Goal: Information Seeking & Learning: Learn about a topic

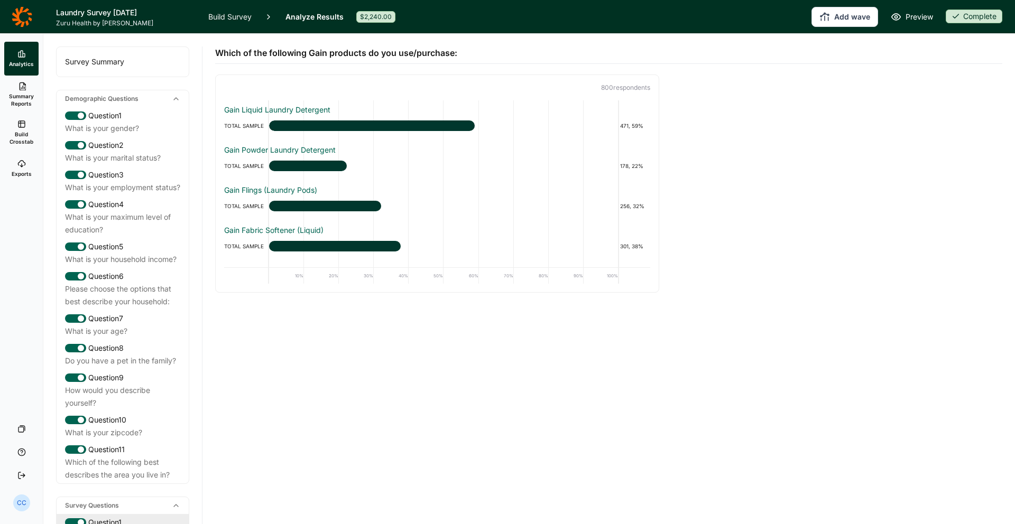
scroll to position [259, 0]
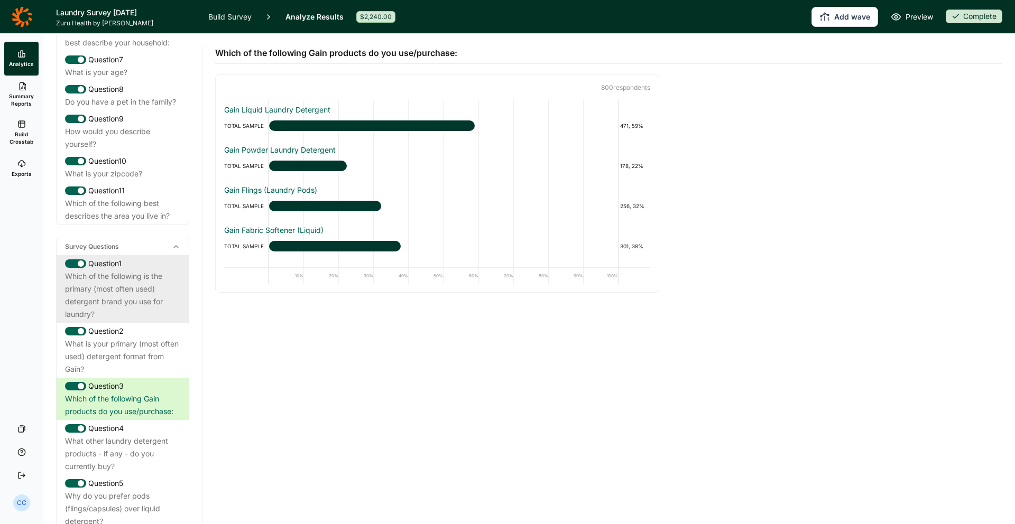
click at [92, 316] on div "Which of the following is the primary (most often used) detergent brand you use…" at bounding box center [122, 295] width 115 height 51
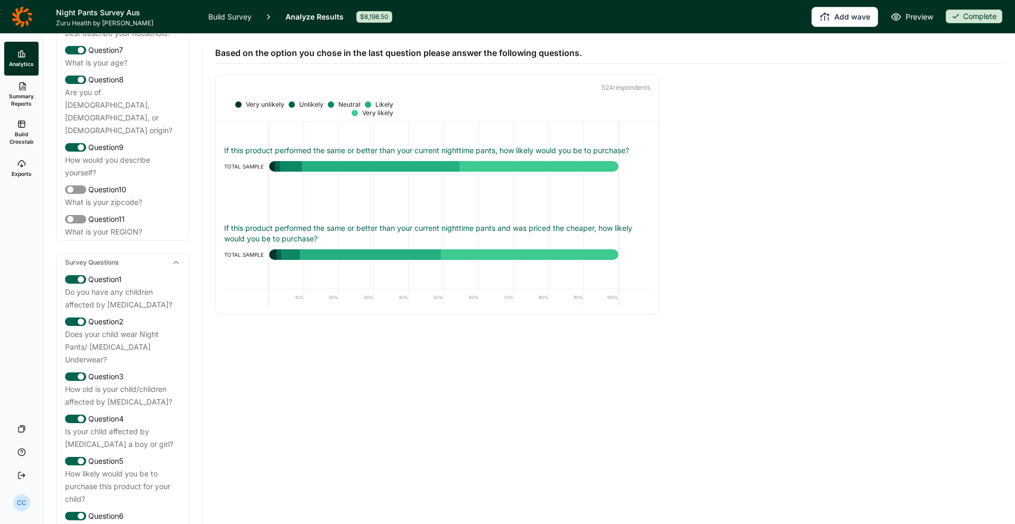
scroll to position [405, 0]
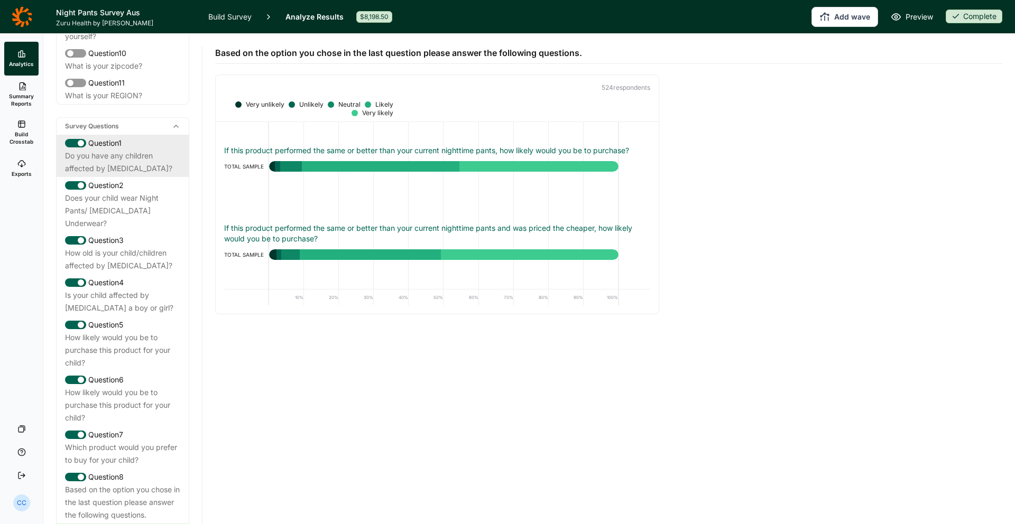
click at [145, 137] on div "Question 1" at bounding box center [122, 143] width 115 height 13
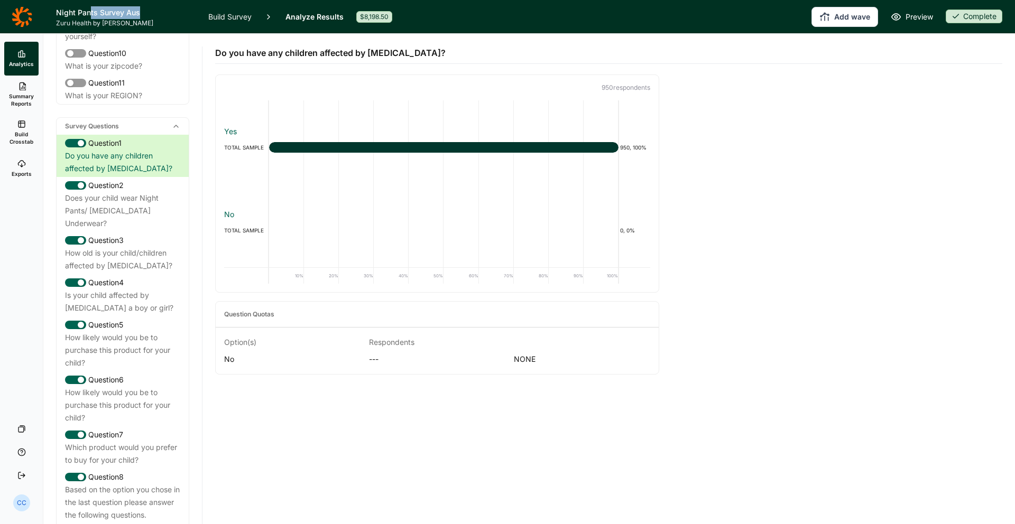
drag, startPoint x: 91, startPoint y: 13, endPoint x: 183, endPoint y: 13, distance: 92.0
click at [183, 13] on h1 "Night Pants Survey Aus" at bounding box center [126, 12] width 140 height 13
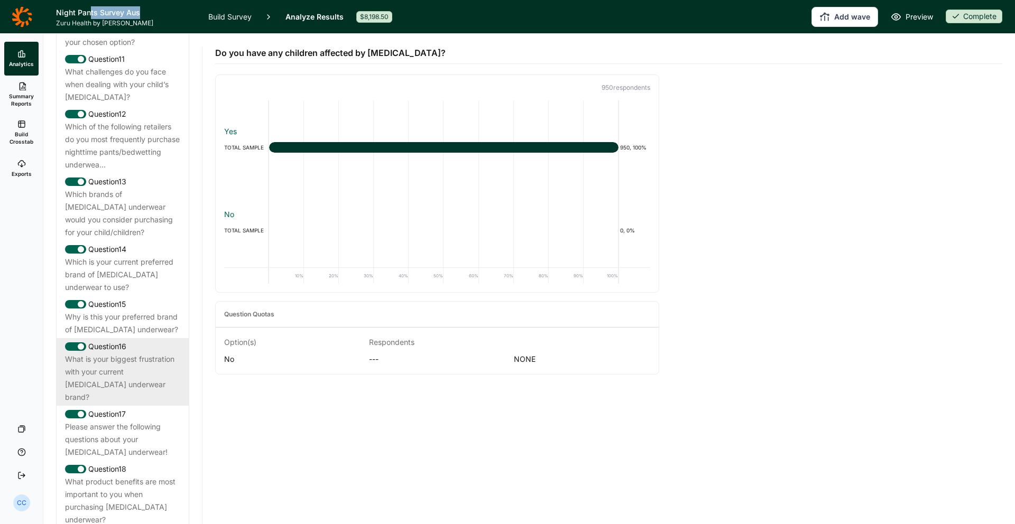
scroll to position [1129, 0]
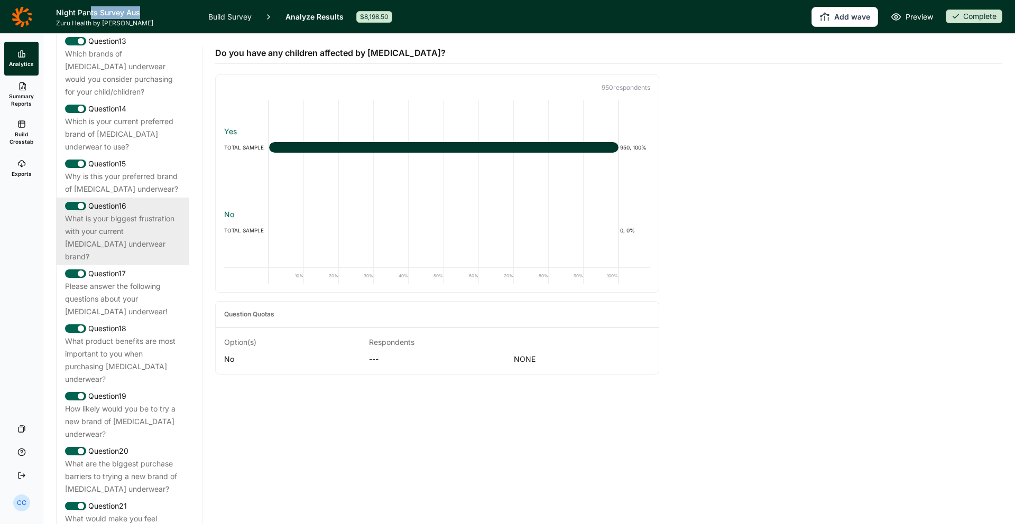
click at [137, 223] on div "What is your biggest frustration with your current [MEDICAL_DATA] underwear bra…" at bounding box center [122, 238] width 115 height 51
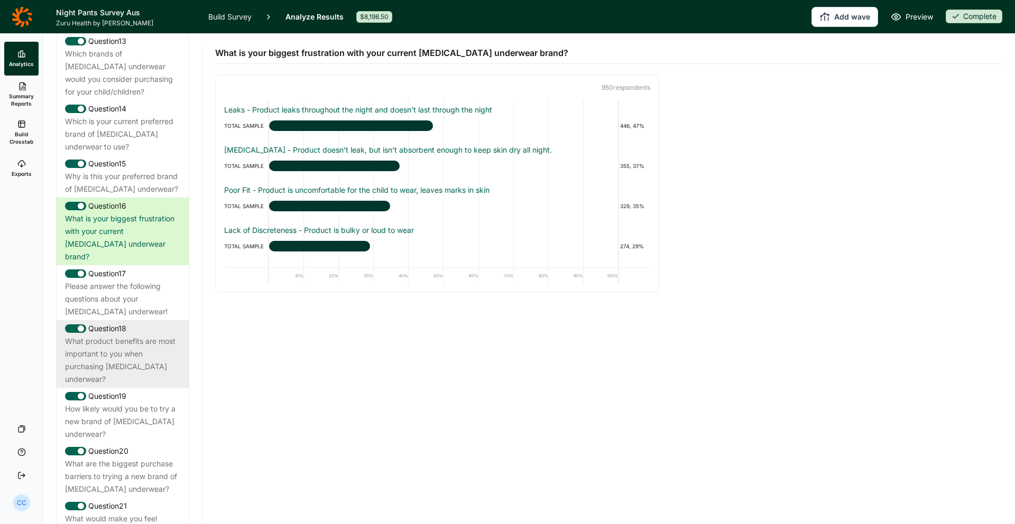
click at [143, 335] on div "What product benefits are most important to you when purchasing [MEDICAL_DATA] …" at bounding box center [122, 360] width 115 height 51
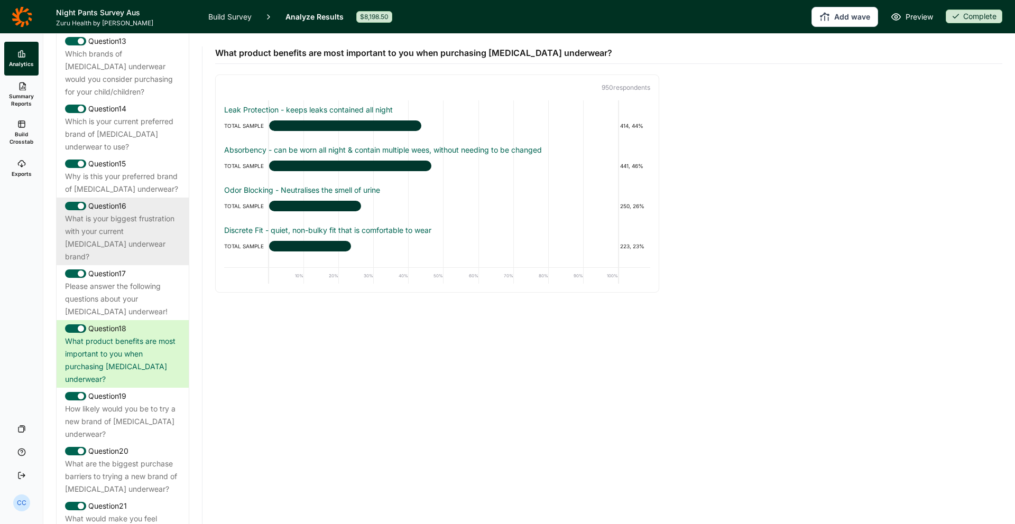
click at [145, 216] on div "What is your biggest frustration with your current [MEDICAL_DATA] underwear bra…" at bounding box center [122, 238] width 115 height 51
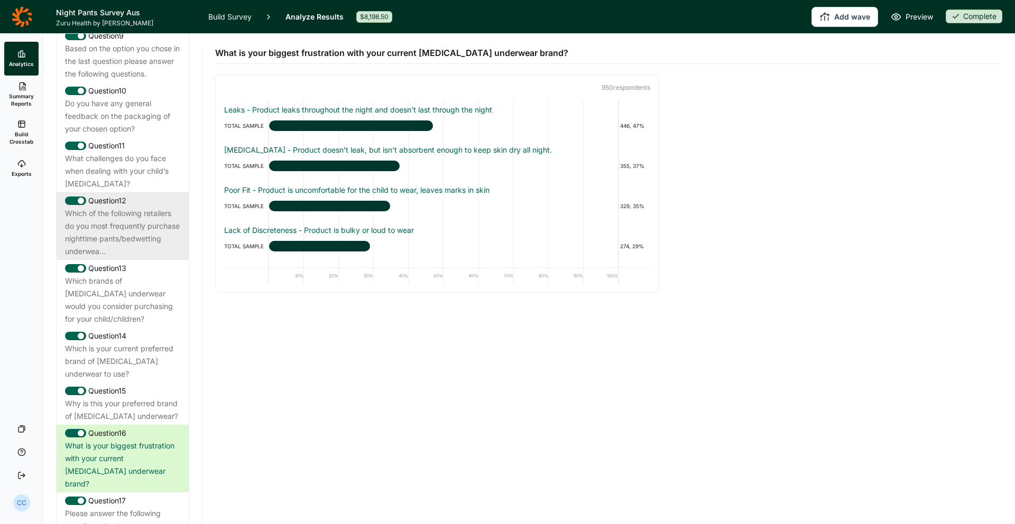
scroll to position [878, 0]
